Goal: Check status: Check status

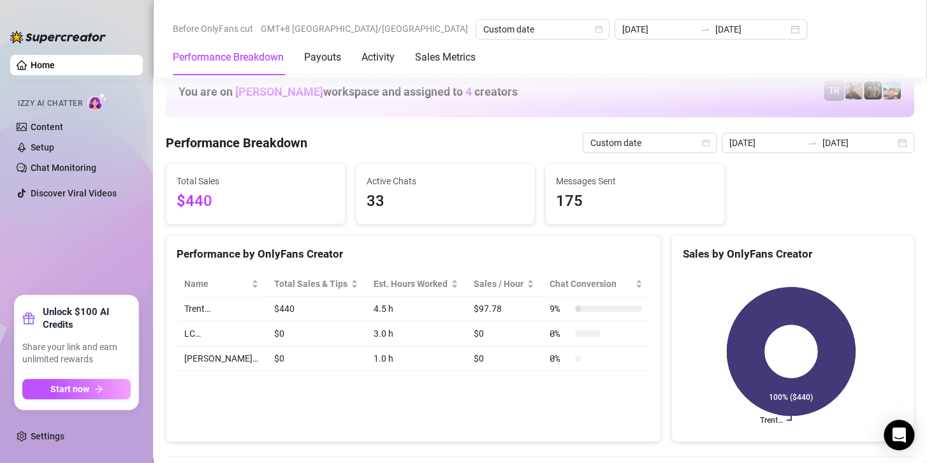
scroll to position [1721, 0]
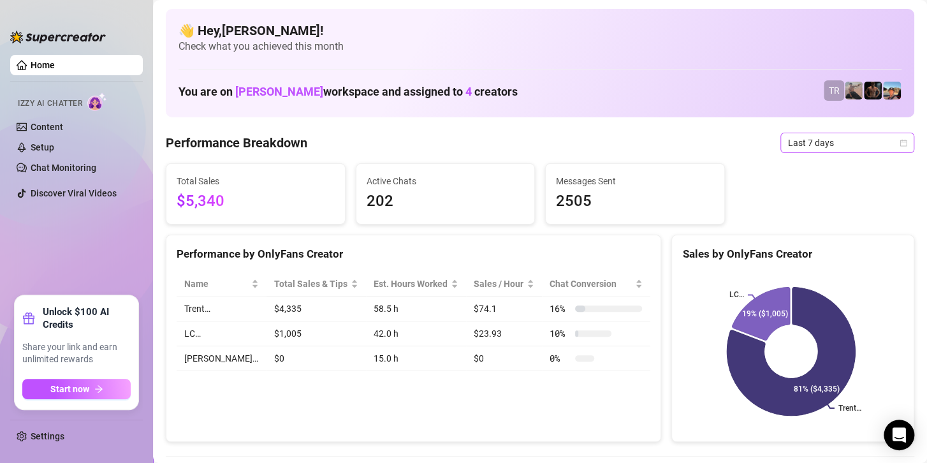
click at [823, 140] on span "Last 7 days" at bounding box center [847, 142] width 119 height 19
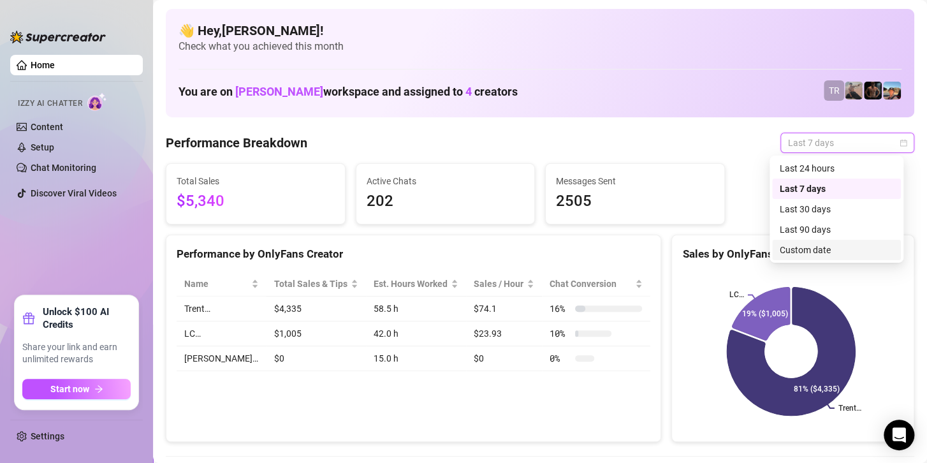
click at [802, 249] on div "Custom date" at bounding box center [835, 250] width 113 height 14
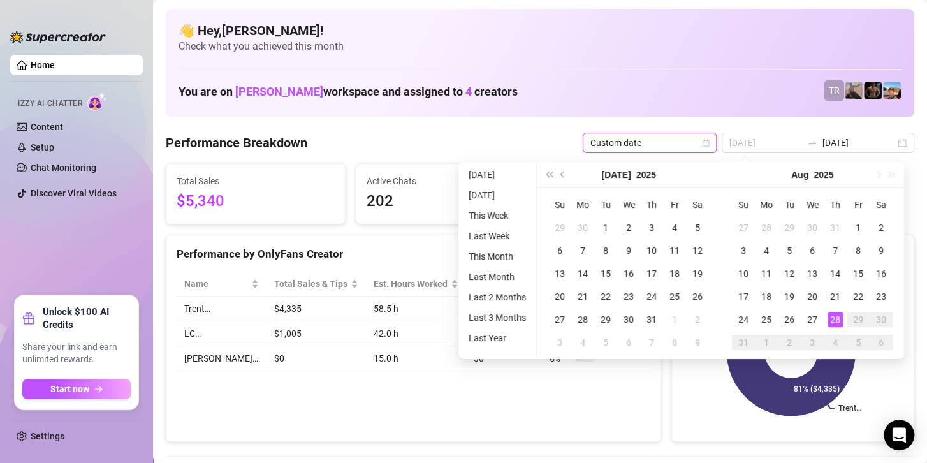
type input "[DATE]"
click at [827, 317] on div "28" at bounding box center [834, 319] width 15 height 15
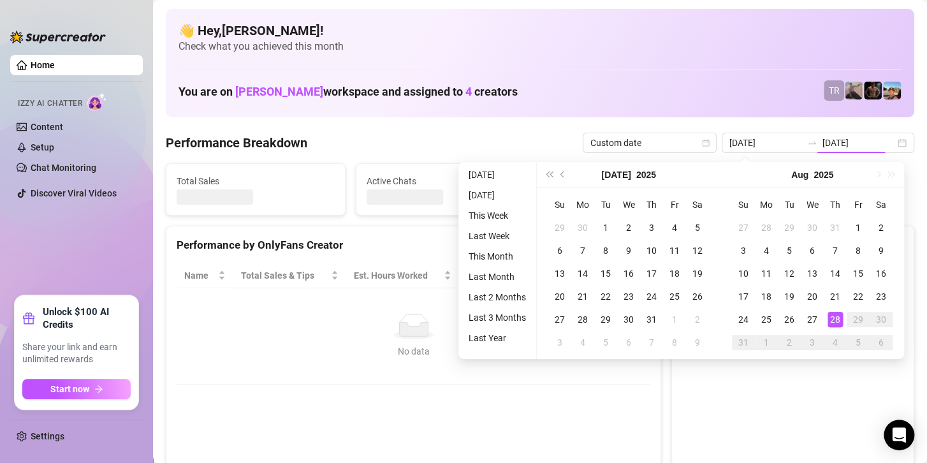
type input "[DATE]"
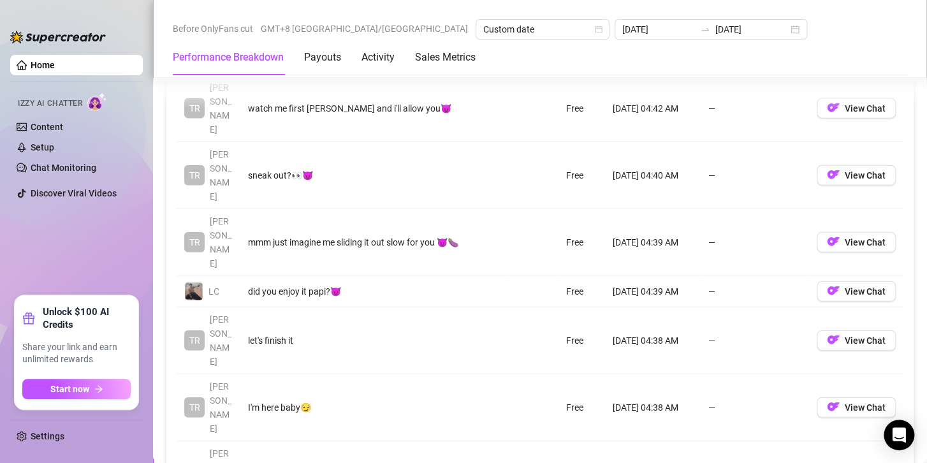
scroll to position [1529, 0]
